Goal: Information Seeking & Learning: Learn about a topic

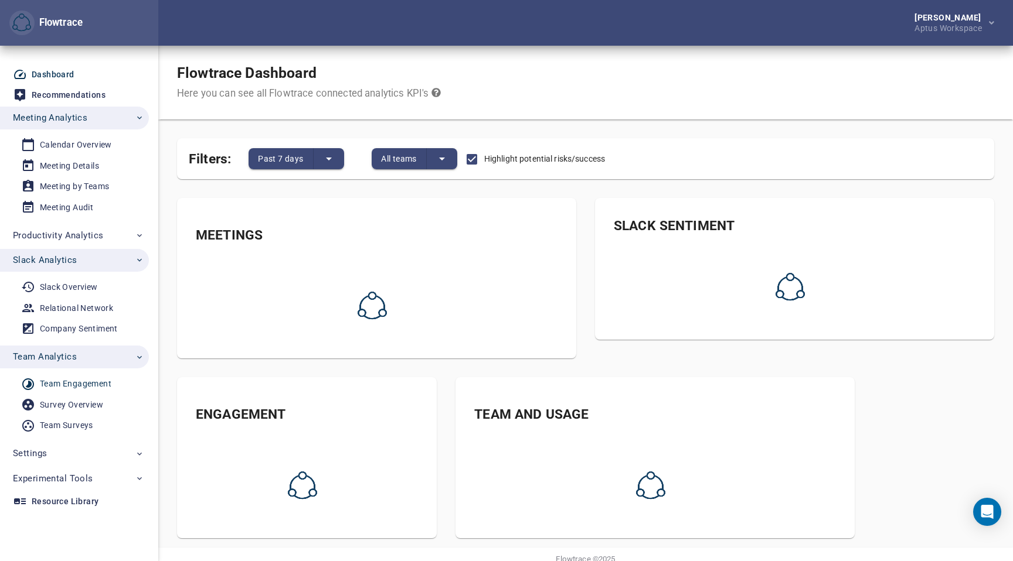
click at [66, 381] on div "Team Engagement" at bounding box center [75, 384] width 71 height 15
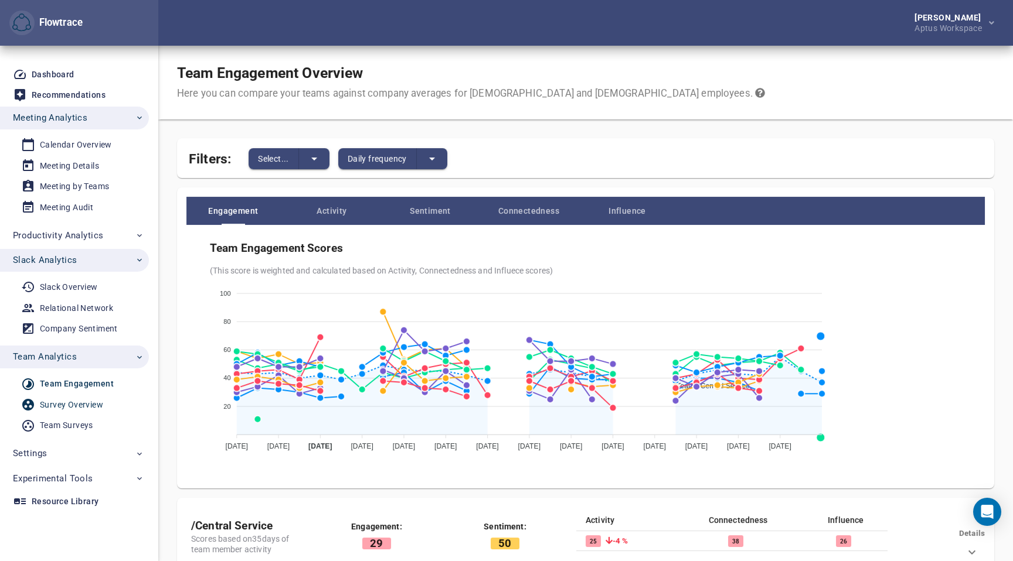
click at [105, 403] on span "Survey Overview" at bounding box center [75, 405] width 108 height 15
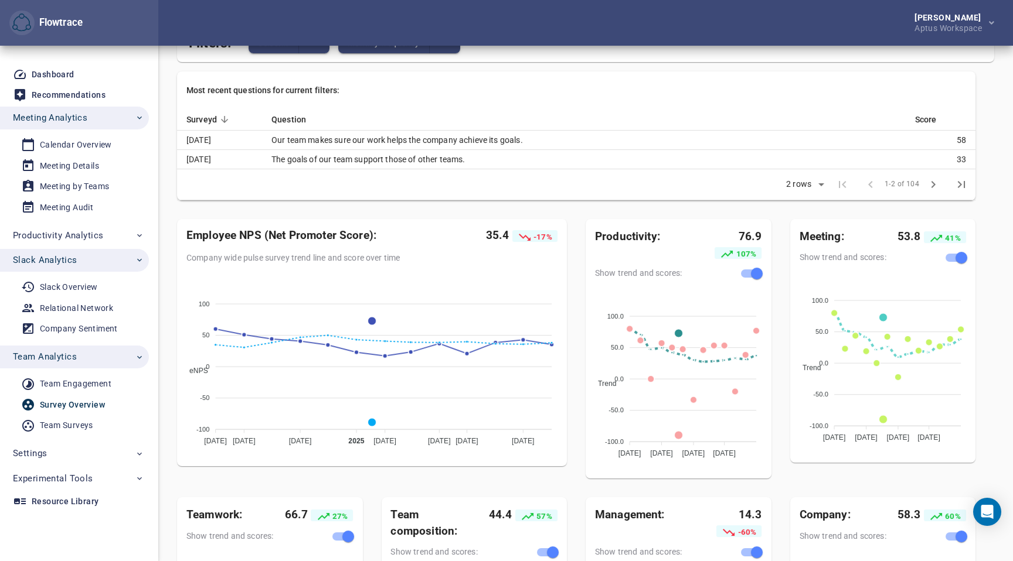
scroll to position [134, 0]
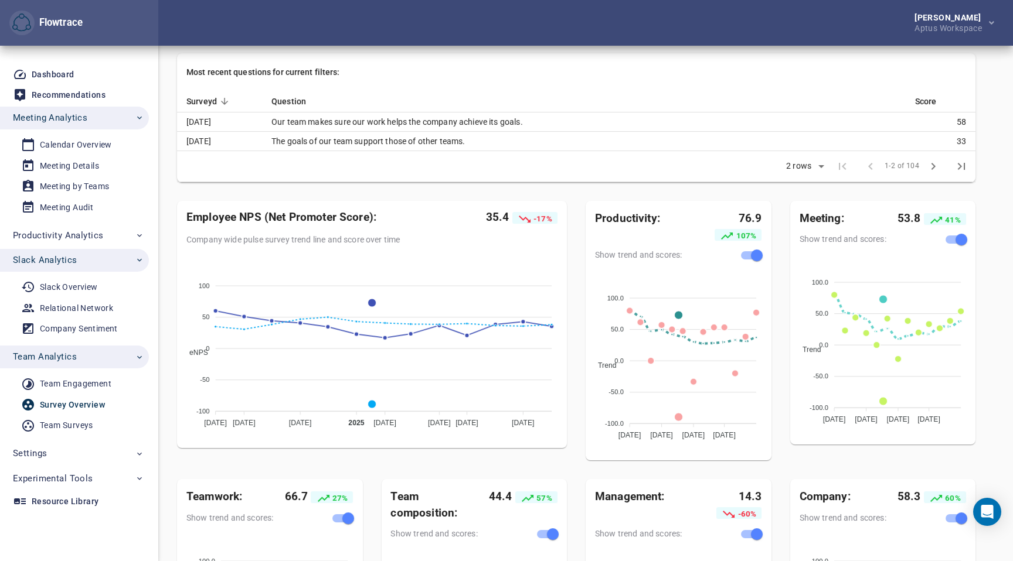
click at [443, 122] on td "Our team makes sure our work helps the company achieve its goals." at bounding box center [583, 122] width 643 height 19
click at [473, 122] on td "Our team makes sure our work helps the company achieve its goals." at bounding box center [583, 122] width 643 height 19
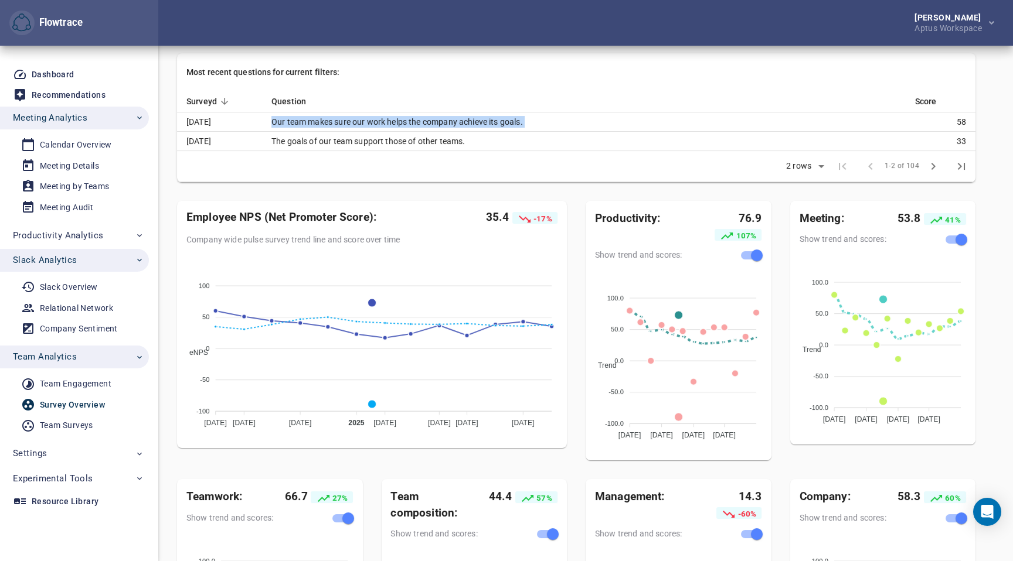
click at [473, 122] on td "Our team makes sure our work helps the company achieve its goals." at bounding box center [583, 122] width 643 height 19
click at [493, 122] on td "Our team makes sure our work helps the company achieve its goals." at bounding box center [583, 122] width 643 height 19
click at [395, 139] on td "The goals of our team support those of other teams." at bounding box center [583, 141] width 643 height 19
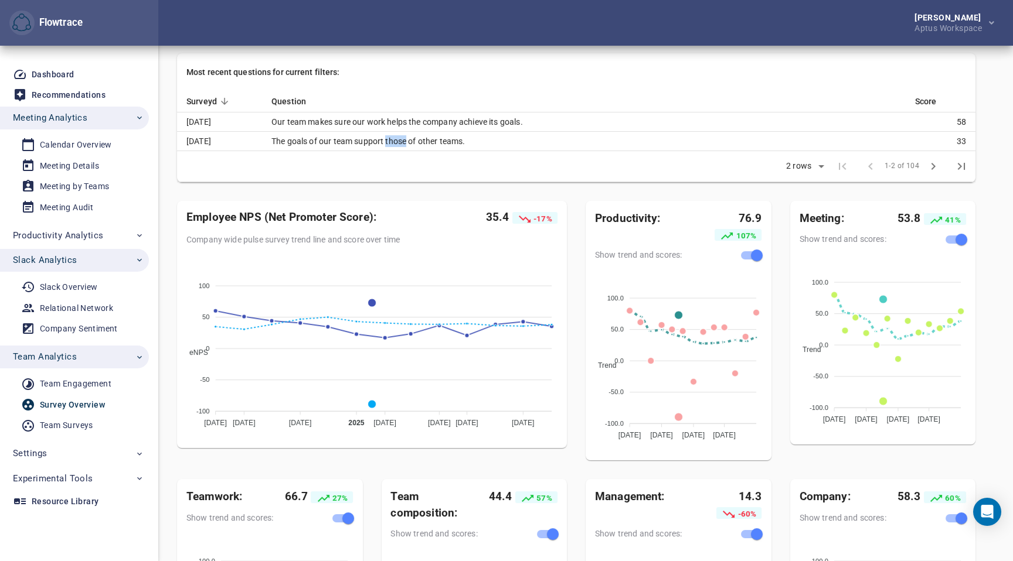
click at [394, 139] on td "The goals of our team support those of other teams." at bounding box center [583, 141] width 643 height 19
click at [402, 139] on td "The goals of our team support those of other teams." at bounding box center [583, 141] width 643 height 19
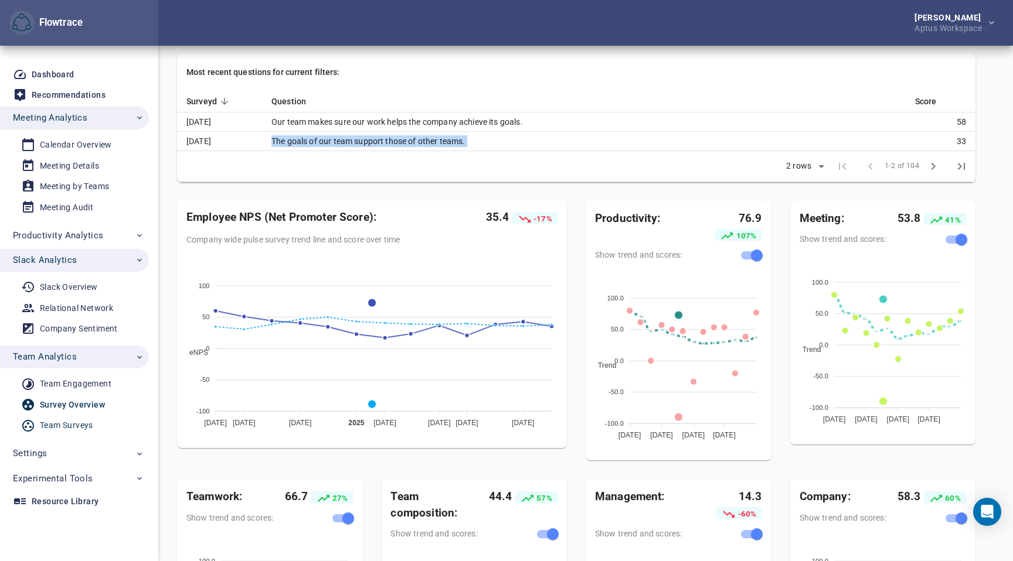
click at [84, 420] on div "Team Surveys" at bounding box center [66, 425] width 53 height 15
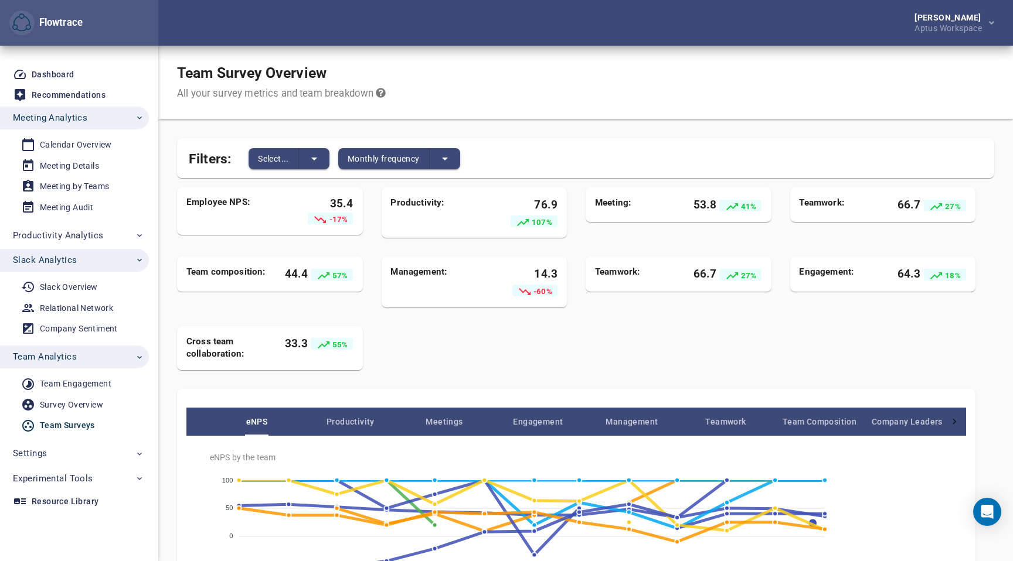
scroll to position [137, 0]
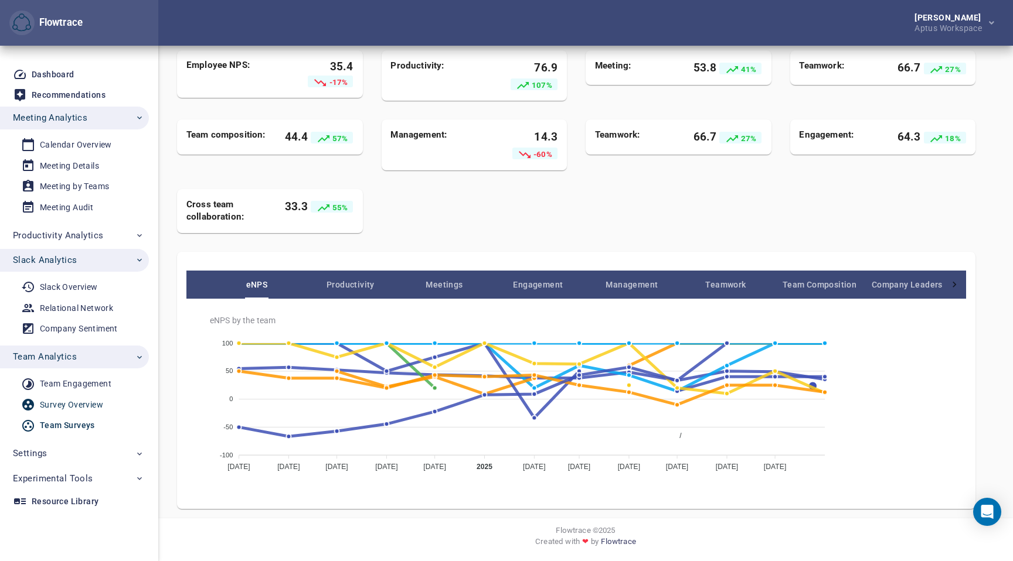
click at [82, 401] on div "Survey Overview" at bounding box center [71, 405] width 63 height 15
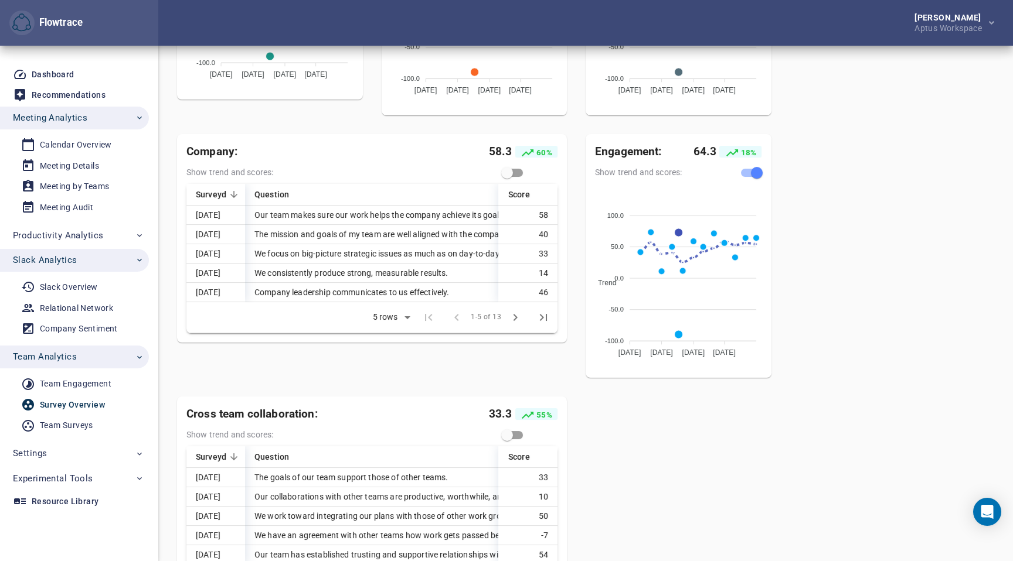
scroll to position [859, 0]
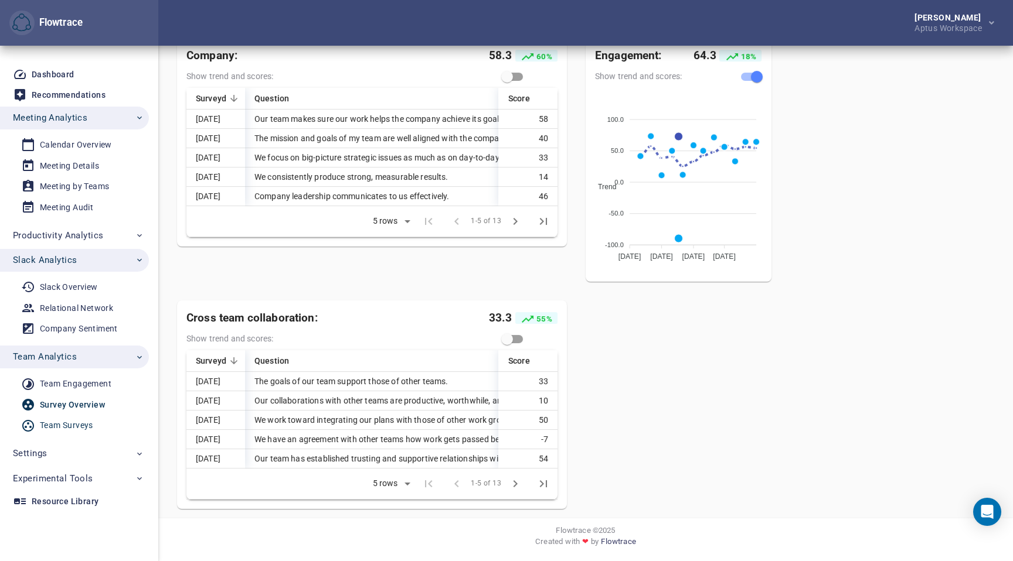
click at [65, 427] on div "Team Surveys" at bounding box center [66, 425] width 53 height 15
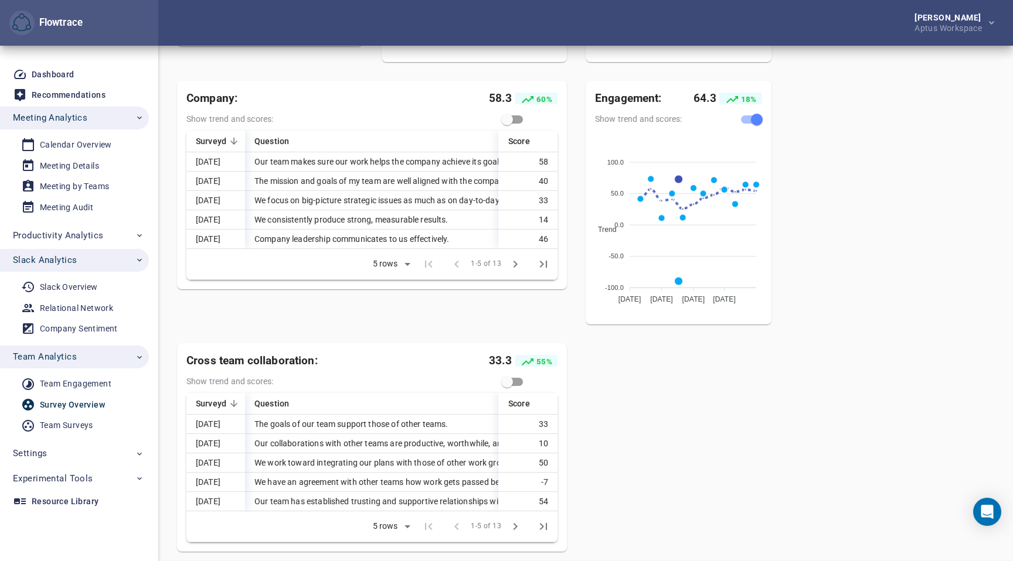
scroll to position [808, 0]
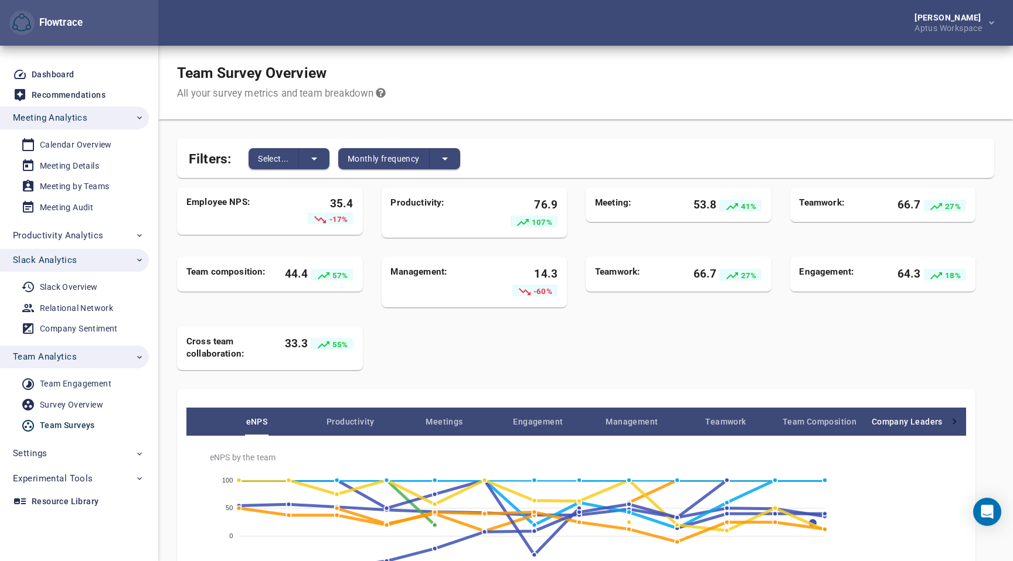
click at [890, 419] on span "Company Leadership" at bounding box center [913, 422] width 94 height 14
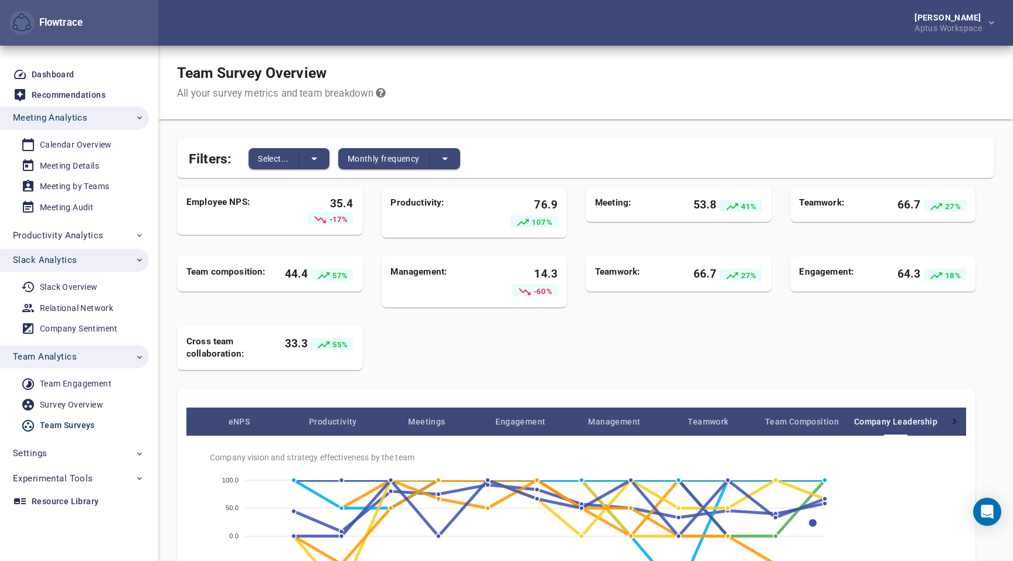
scroll to position [0, 18]
click at [957, 423] on icon at bounding box center [954, 422] width 12 height 12
click at [957, 423] on div "eNPS Productivity Meetings Engagement Management Teamwork Team Composition Comp…" at bounding box center [575, 422] width 779 height 28
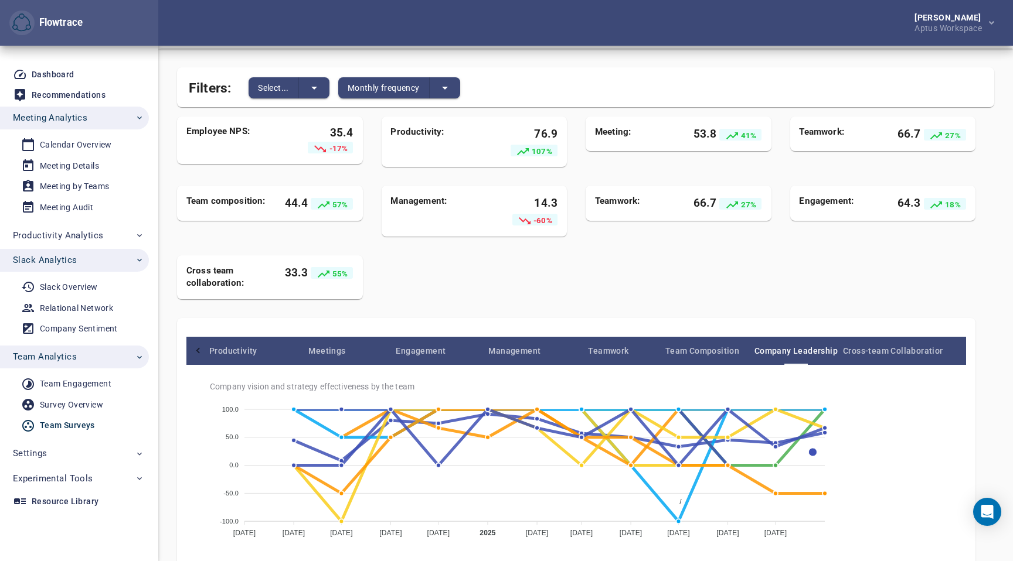
scroll to position [88, 0]
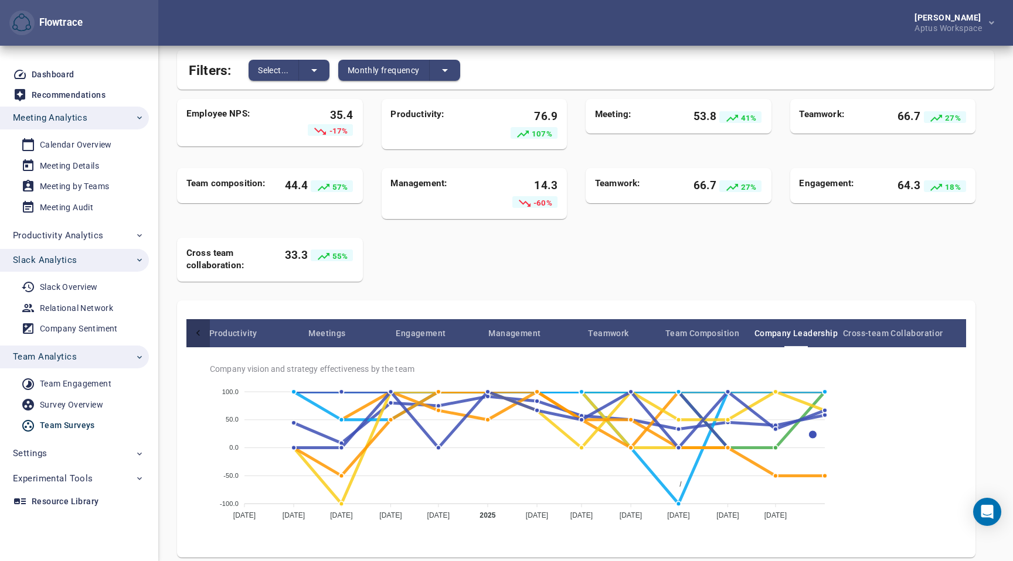
click at [193, 329] on icon at bounding box center [198, 334] width 12 height 12
click at [193, 329] on div "eNPS Productivity Meetings Engagement Management Teamwork Team Composition Comp…" at bounding box center [575, 333] width 779 height 28
click at [256, 336] on span "eNPS" at bounding box center [257, 333] width 94 height 14
